Goal: Information Seeking & Learning: Check status

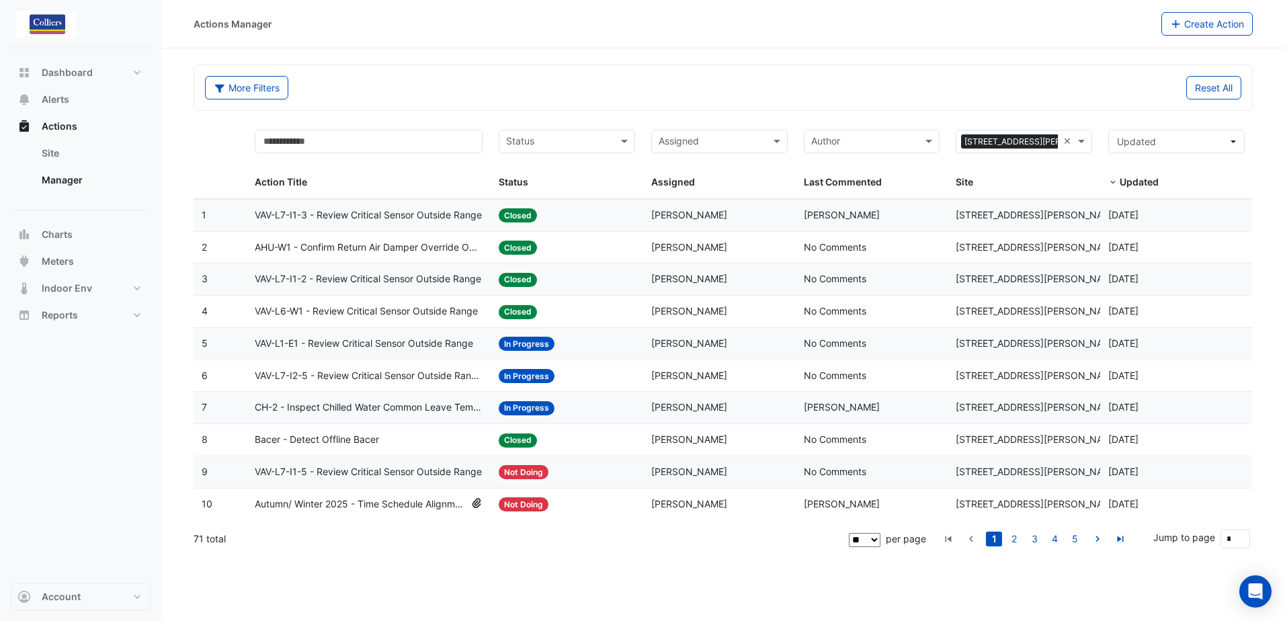
click at [376, 472] on span "VAV-L7-I1-5 - Review Critical Sensor Outside Range" at bounding box center [368, 471] width 227 height 15
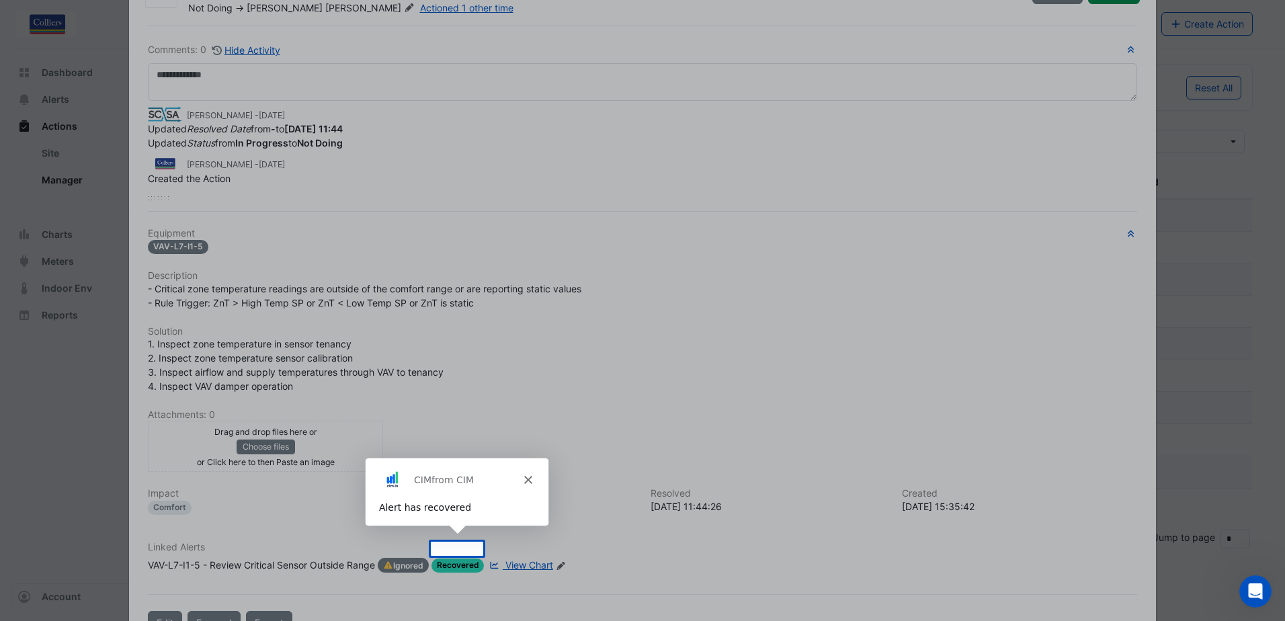
scroll to position [110, 0]
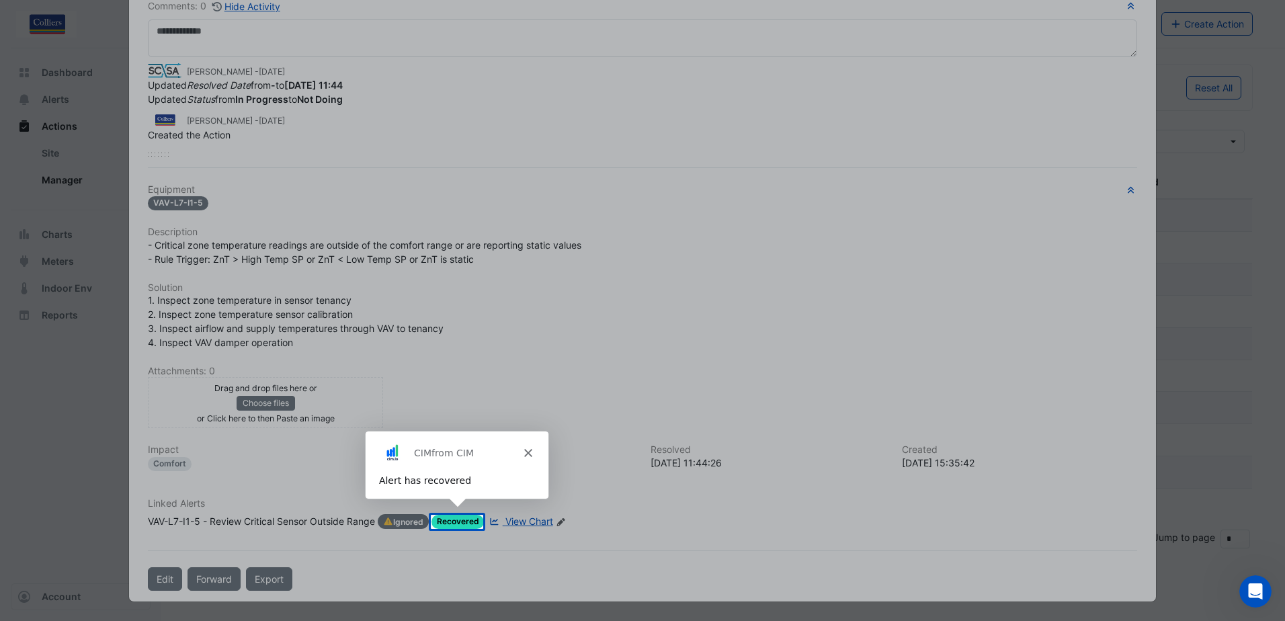
click at [528, 451] on polygon "Close" at bounding box center [528, 452] width 8 height 8
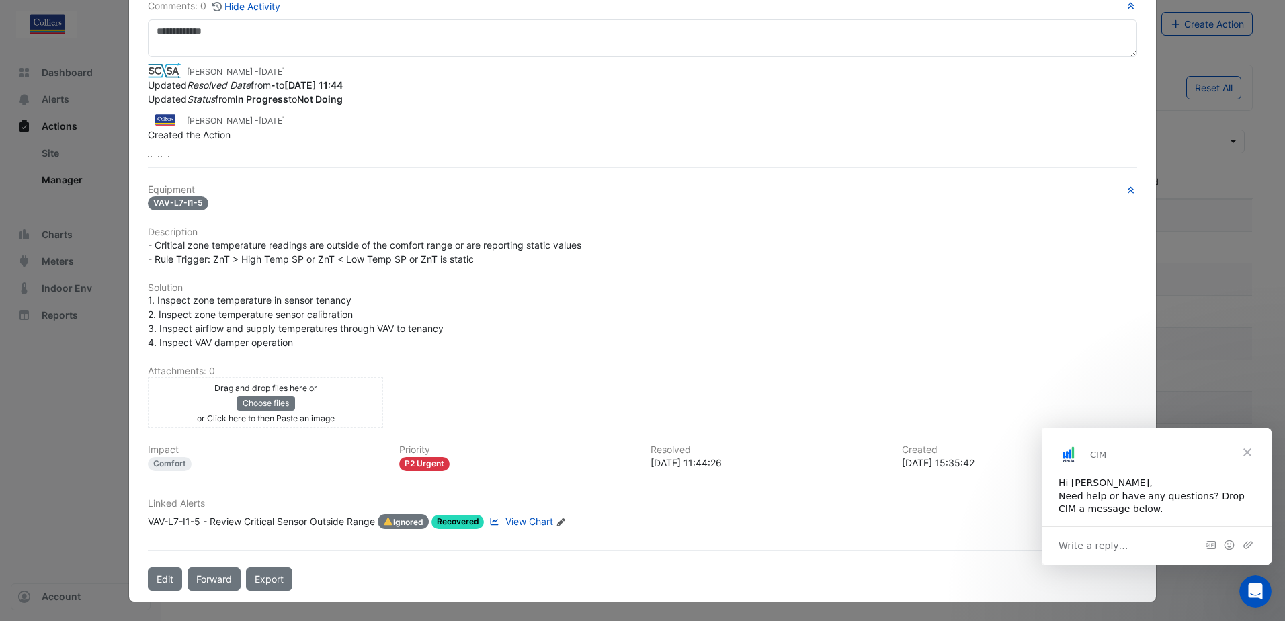
click at [1246, 448] on span "Close" at bounding box center [1247, 452] width 48 height 48
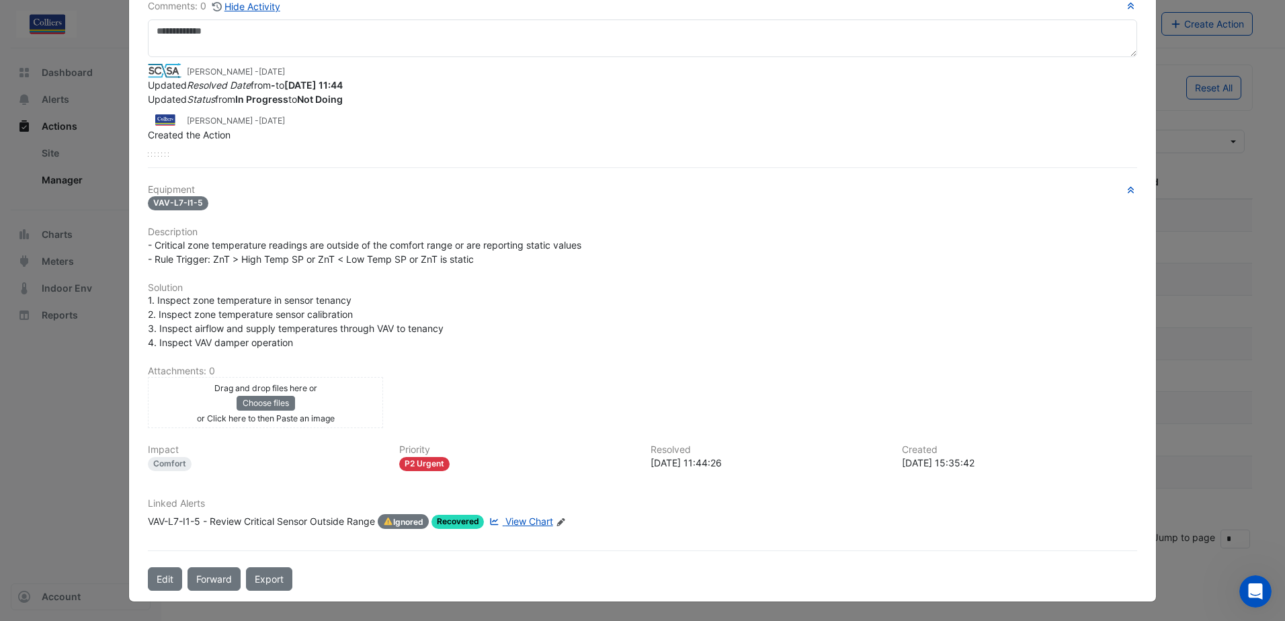
click at [1231, 230] on ngb-modal-window "[STREET_ADDRESS][PERSON_NAME] VAV-L7-I1-5 - Review Critical Sensor Outside Rang…" at bounding box center [642, 310] width 1285 height 621
click at [86, 430] on ngb-modal-window "[STREET_ADDRESS][PERSON_NAME] VAV-L7-I1-5 - Review Critical Sensor Outside Rang…" at bounding box center [642, 310] width 1285 height 621
click at [1126, 9] on icon "button" at bounding box center [1131, 6] width 10 height 8
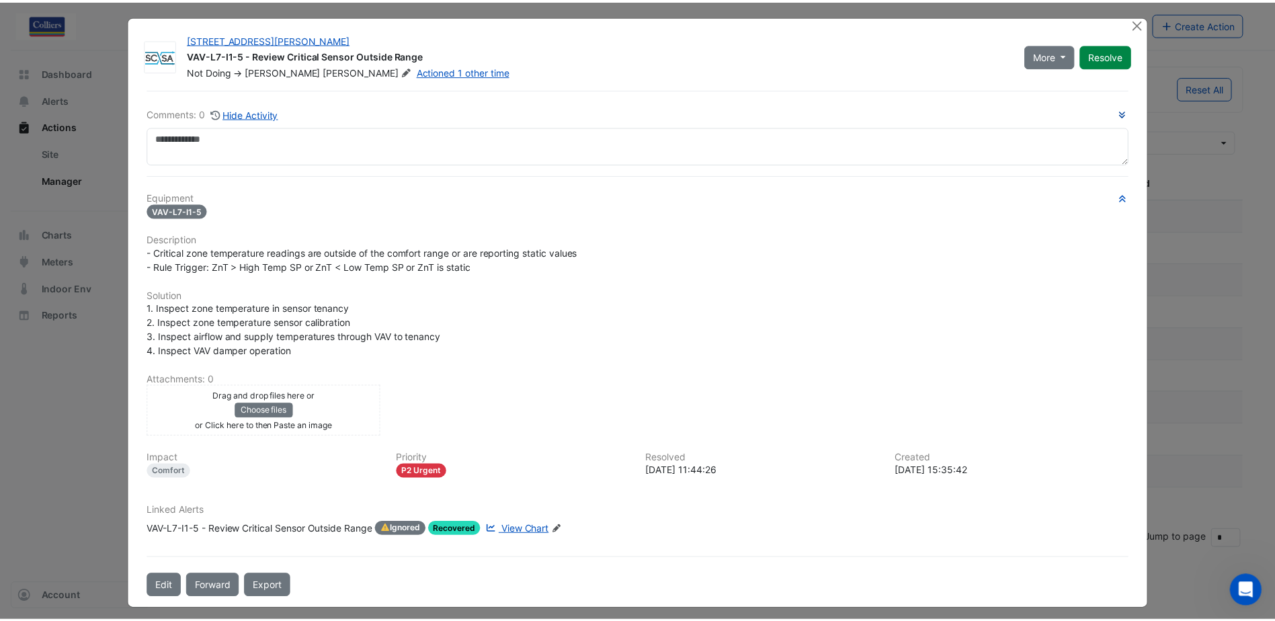
scroll to position [0, 0]
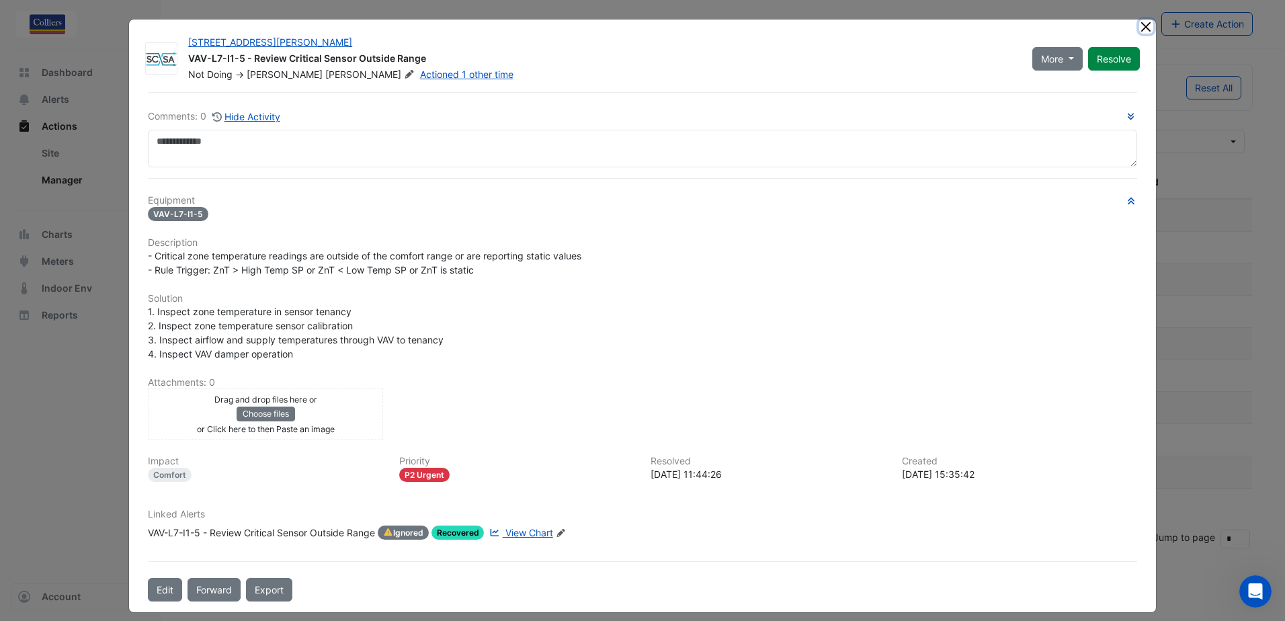
click at [1143, 32] on button "Close" at bounding box center [1146, 26] width 14 height 14
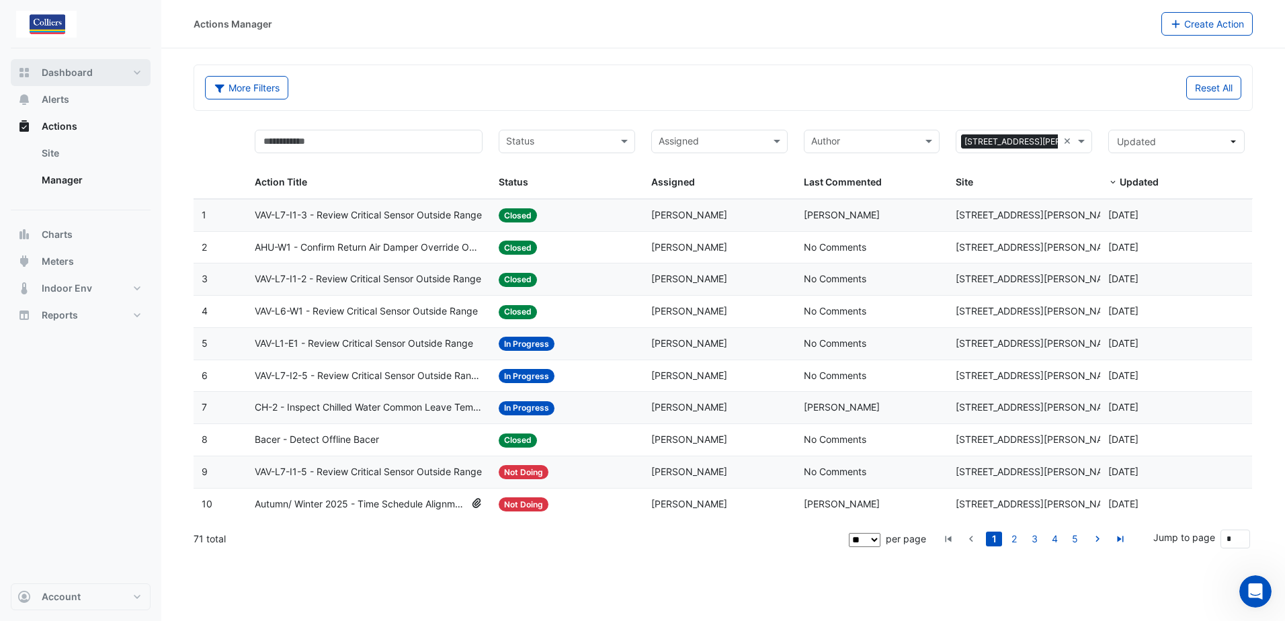
click at [78, 80] on button "Dashboard" at bounding box center [81, 72] width 140 height 27
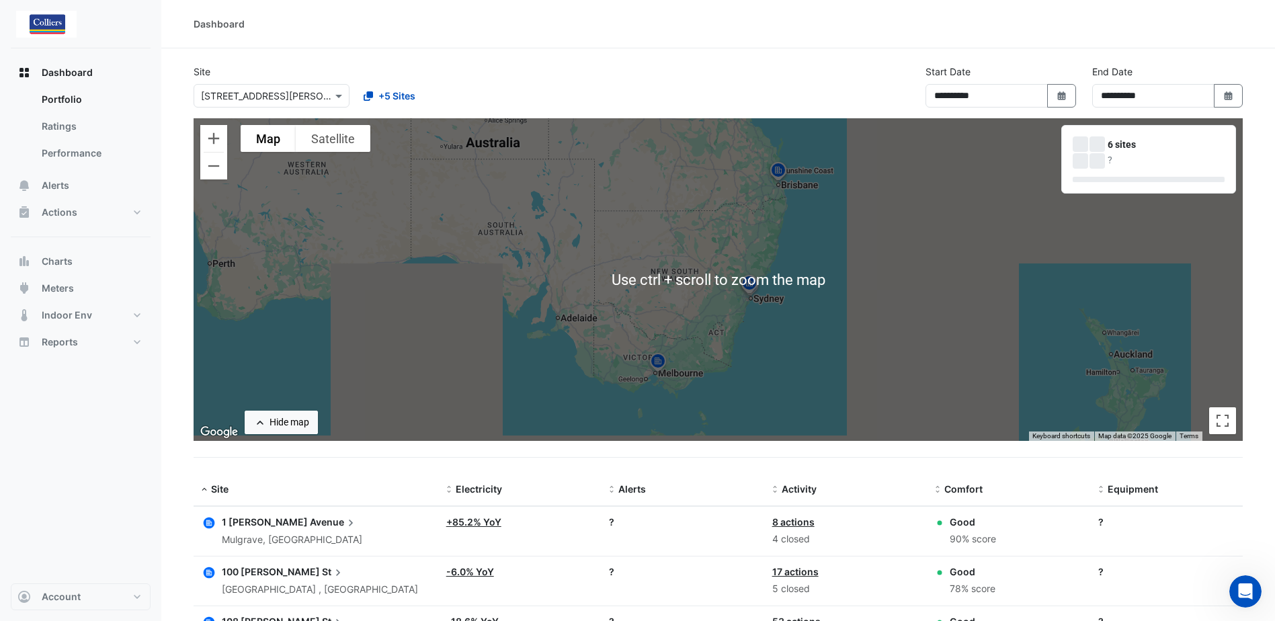
scroll to position [251, 0]
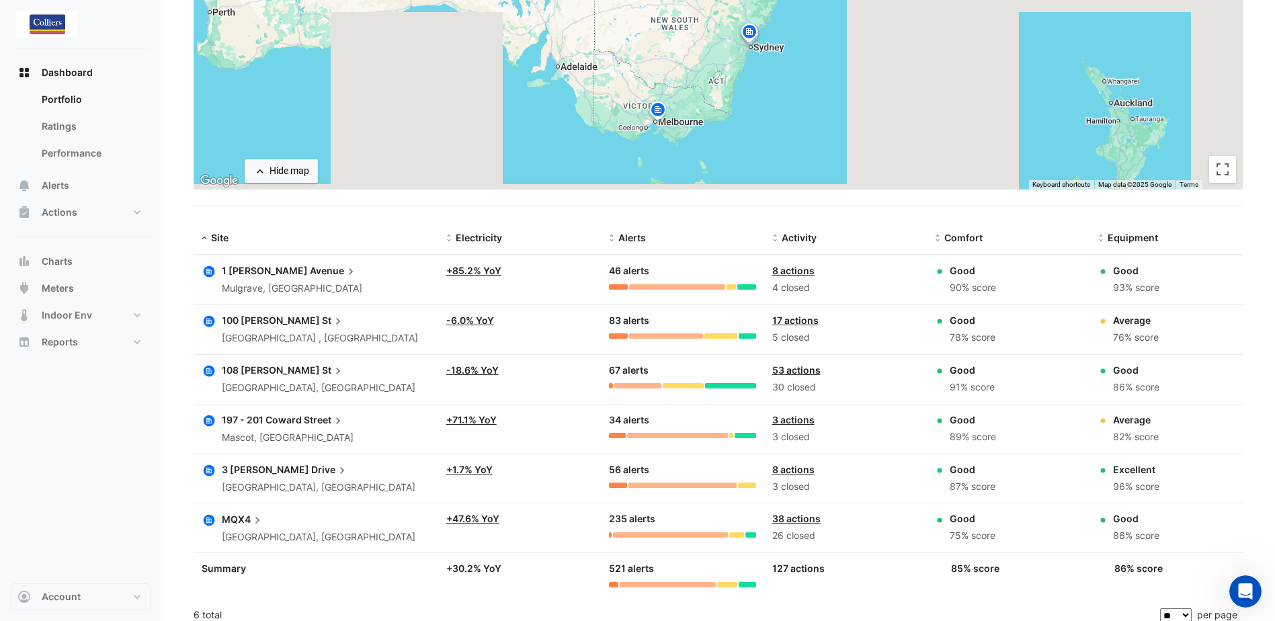
click at [462, 274] on link "+ 85.2% YoY" at bounding box center [473, 270] width 55 height 11
